Goal: Communication & Community: Answer question/provide support

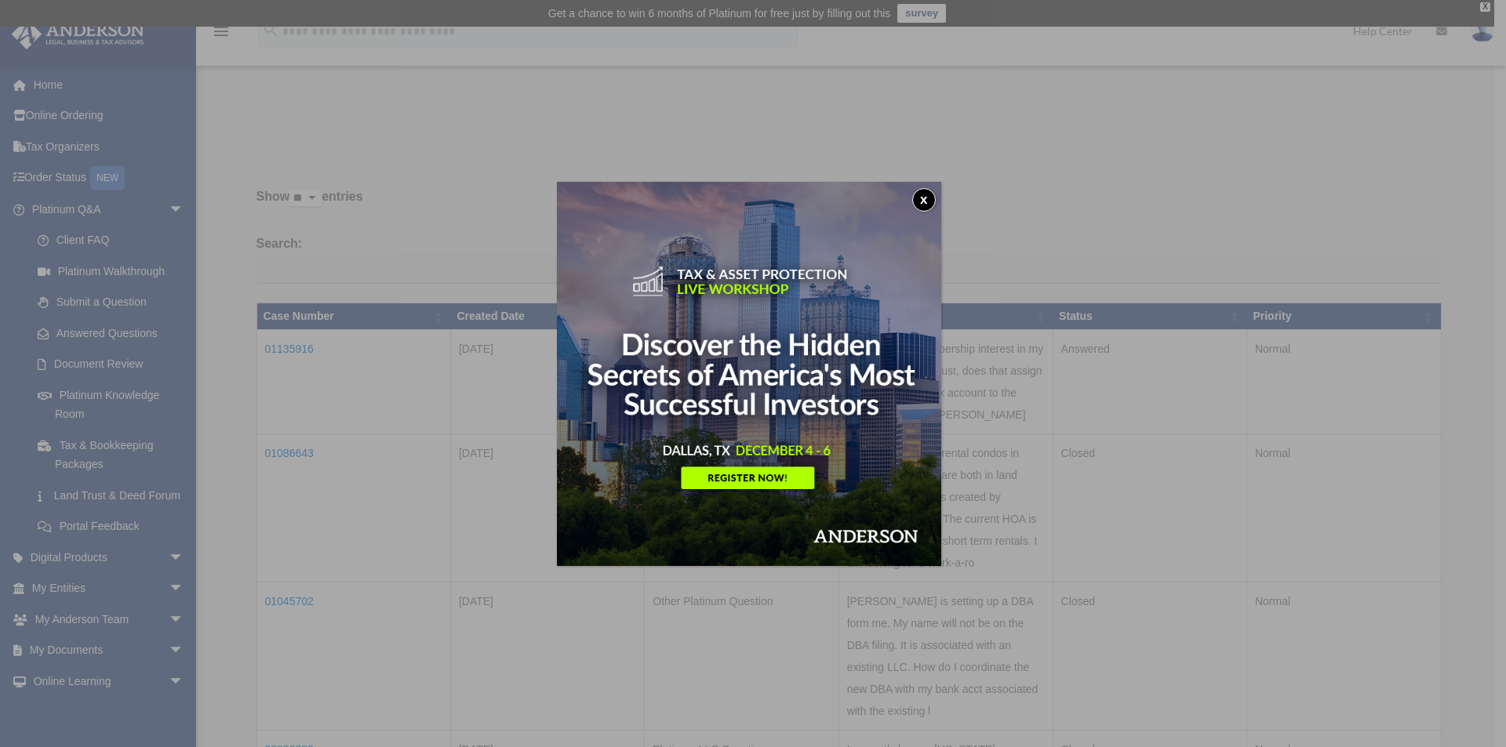
click at [930, 191] on button "x" at bounding box center [924, 200] width 24 height 24
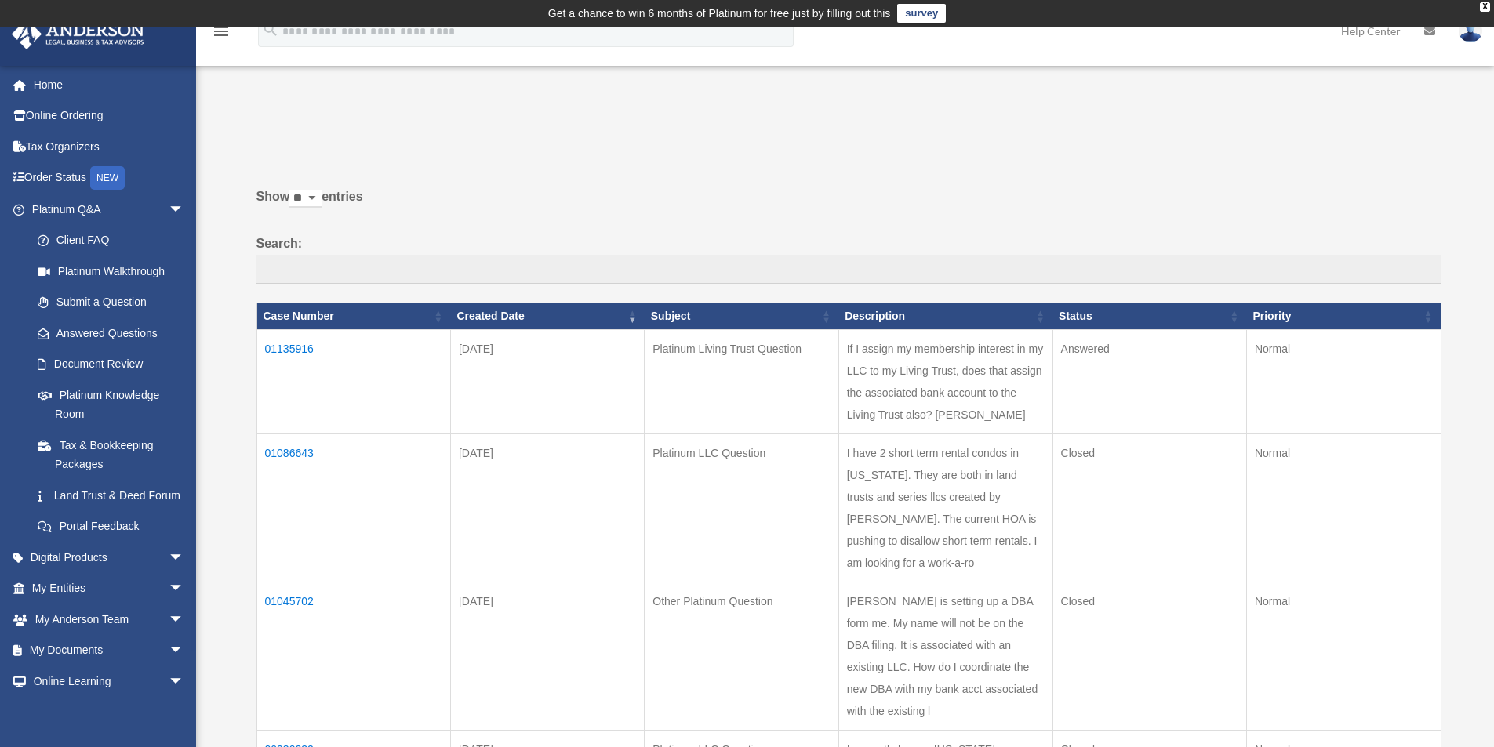
click at [292, 345] on td "01135916" at bounding box center [353, 381] width 194 height 104
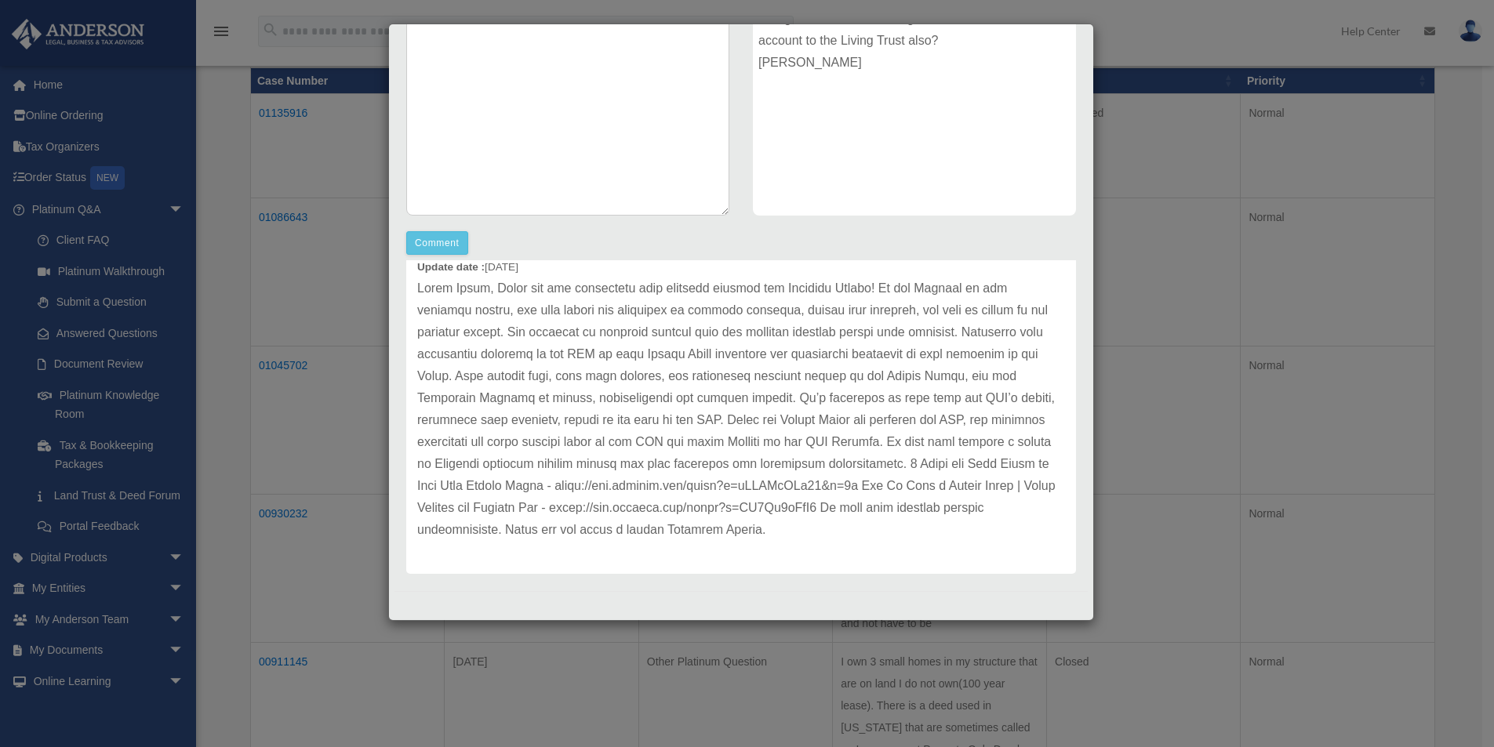
scroll to position [271, 0]
click at [438, 242] on button "Comment" at bounding box center [437, 243] width 62 height 24
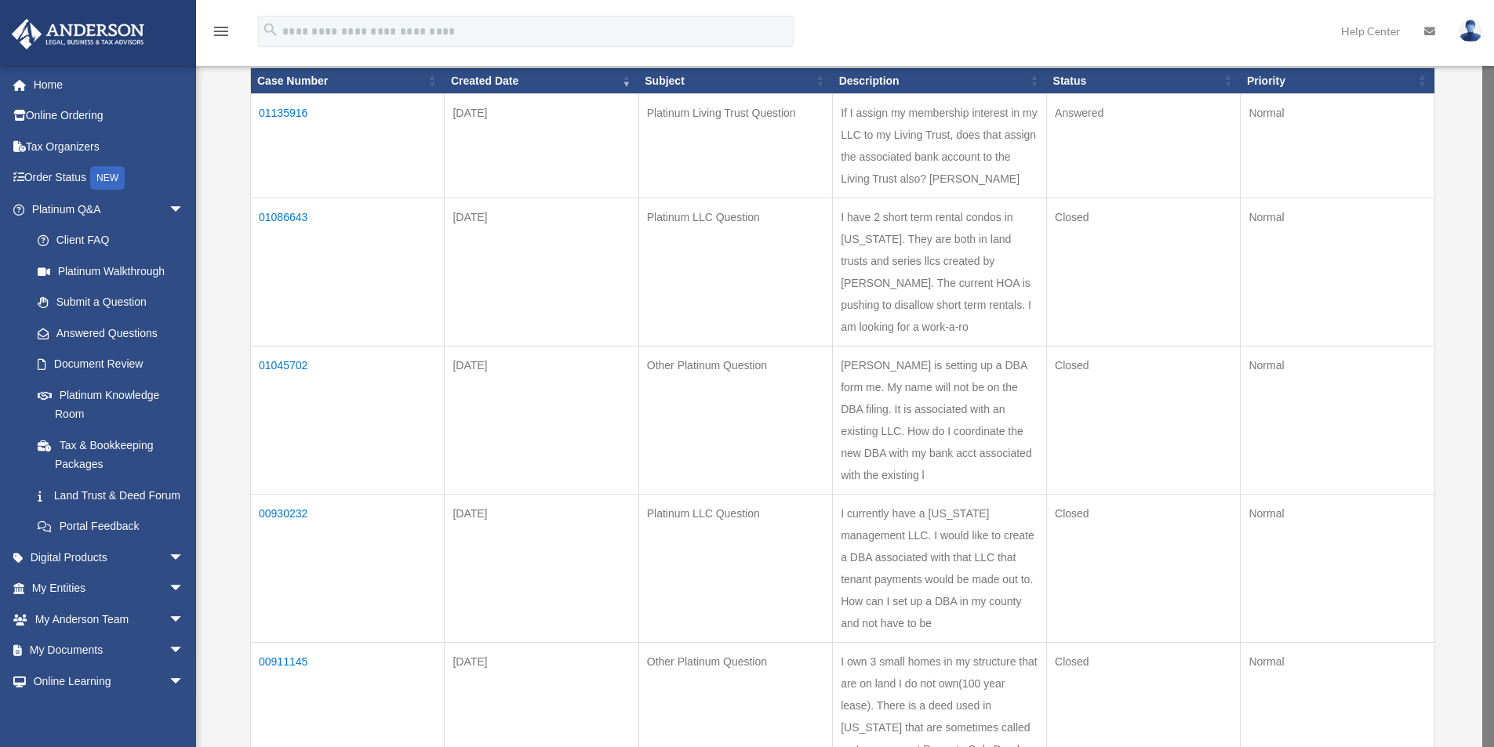
click at [298, 114] on td "01135916" at bounding box center [348, 146] width 194 height 104
click at [287, 113] on td "01135916" at bounding box center [353, 146] width 194 height 104
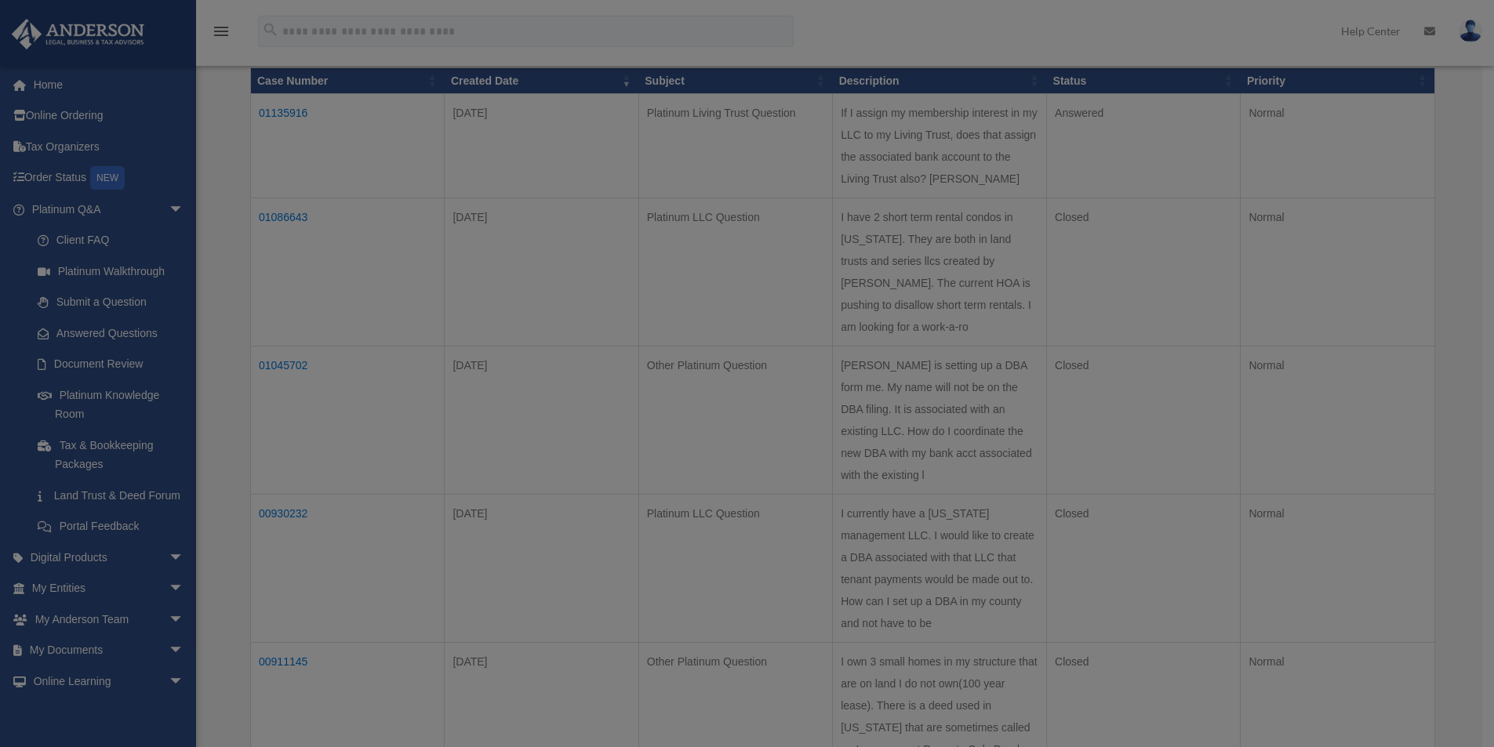
scroll to position [0, 0]
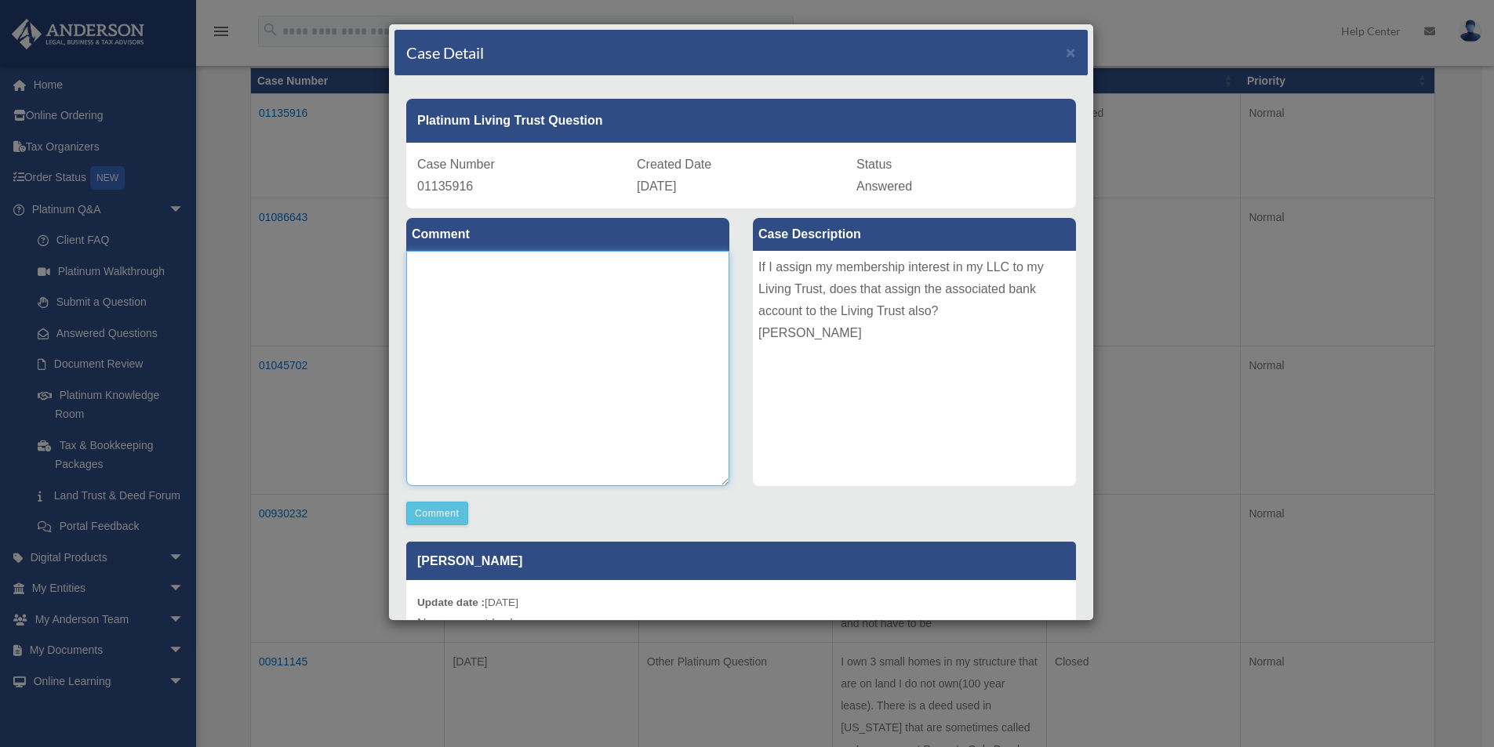
click at [482, 302] on textarea at bounding box center [567, 368] width 323 height 235
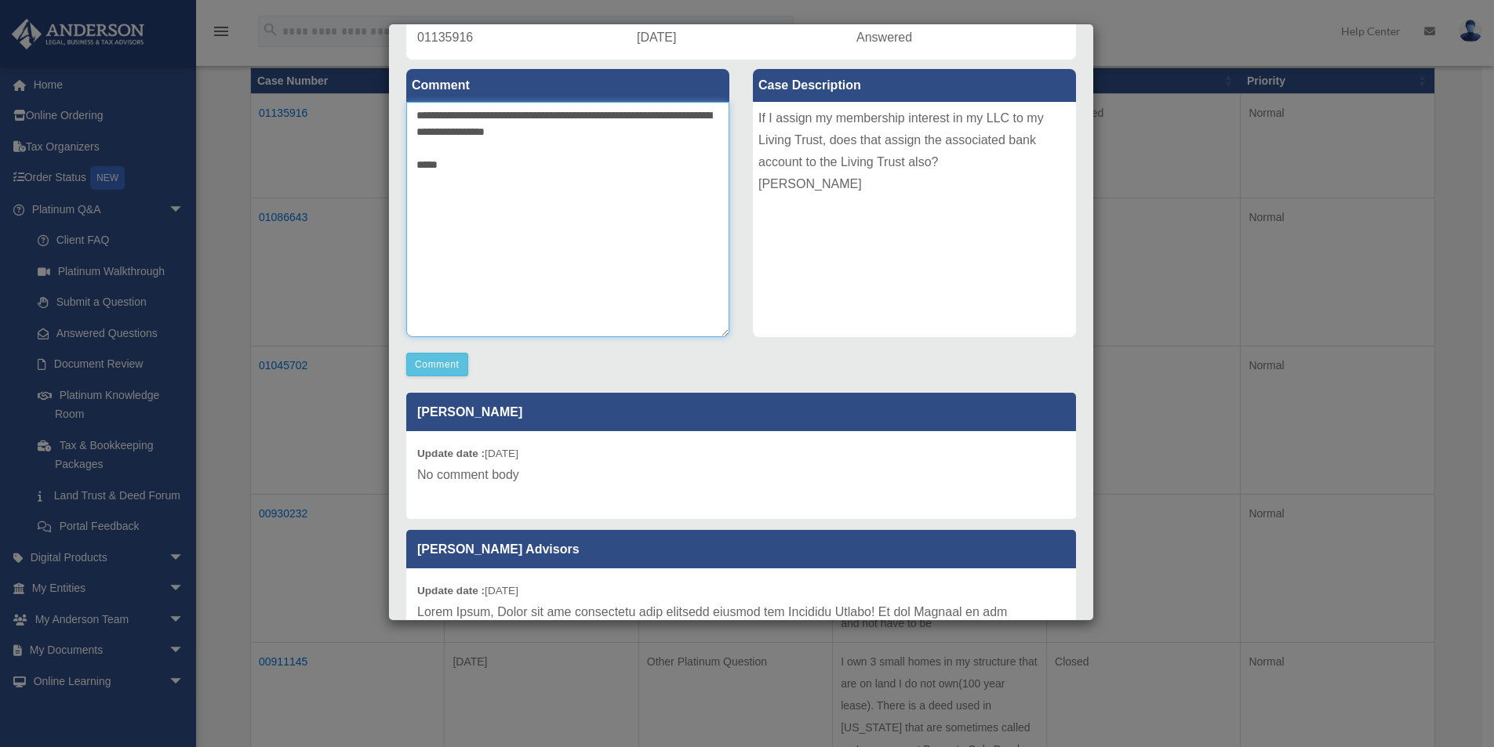
scroll to position [115, 0]
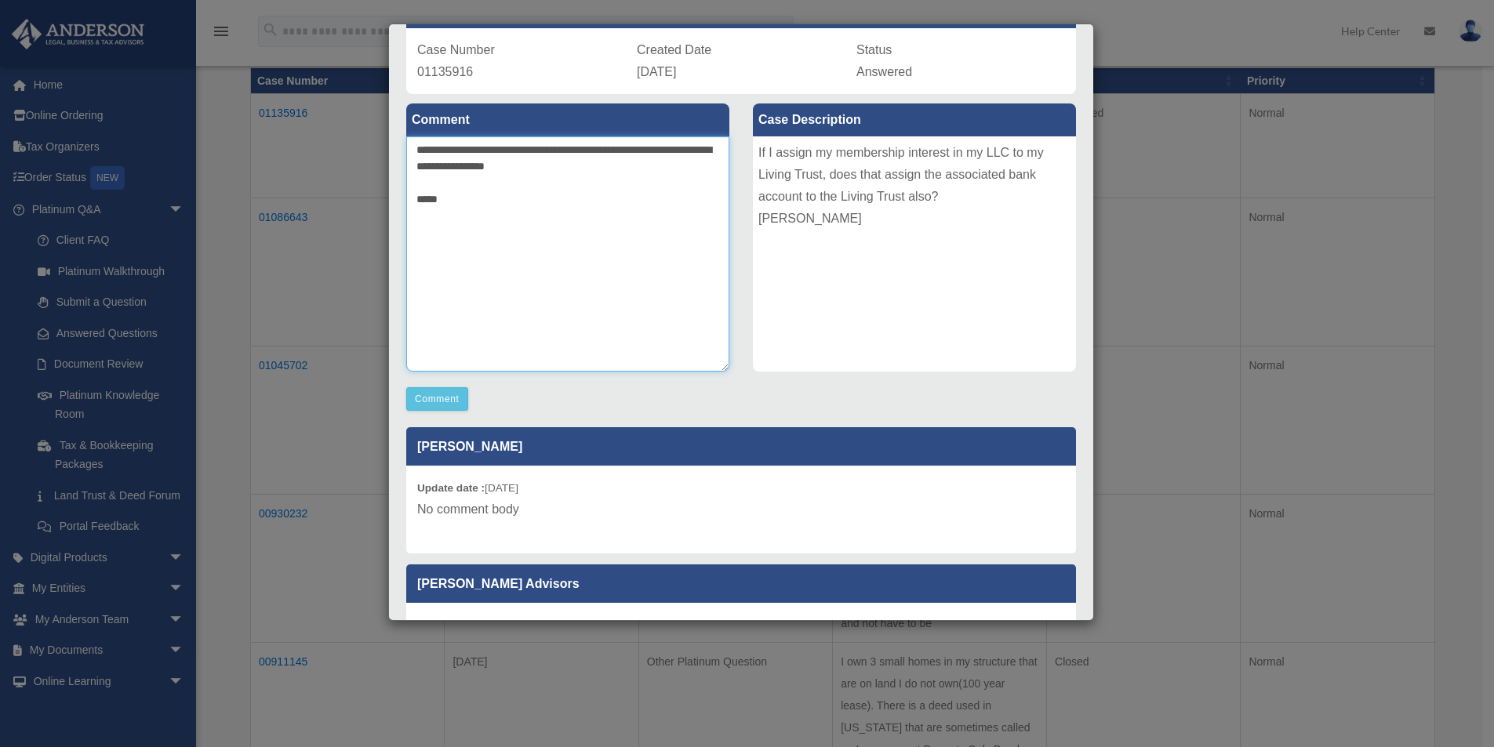
type textarea "**********"
click at [443, 398] on button "Comment" at bounding box center [437, 399] width 62 height 24
